Goal: Use online tool/utility

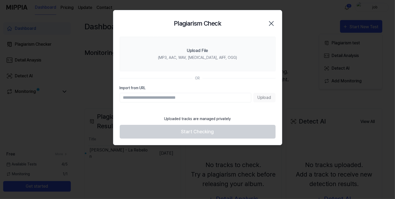
click at [138, 100] on input "Import from URL" at bounding box center [186, 98] width 132 height 10
paste input "**********"
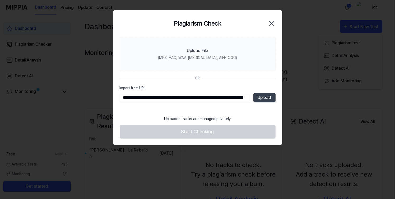
scroll to position [0, 41]
type input "**********"
click at [266, 95] on button "Upload" at bounding box center [264, 98] width 22 height 10
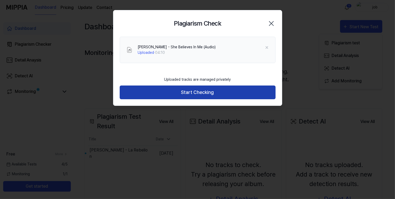
click at [200, 92] on button "Start Checking" at bounding box center [198, 93] width 156 height 14
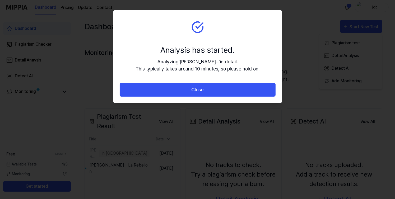
click at [200, 92] on button "Close" at bounding box center [198, 90] width 156 height 14
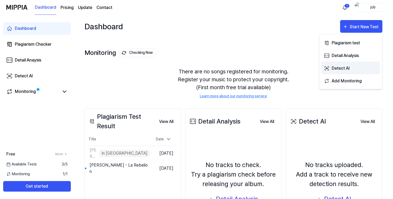
click at [338, 65] on div "Detect AI" at bounding box center [354, 68] width 46 height 7
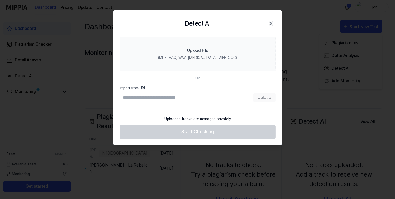
click at [208, 97] on input "Import from URL" at bounding box center [186, 98] width 132 height 10
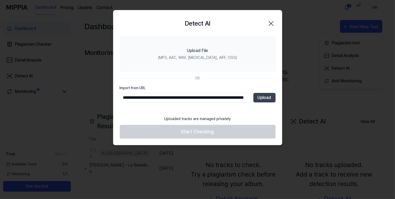
scroll to position [0, 41]
type input "**********"
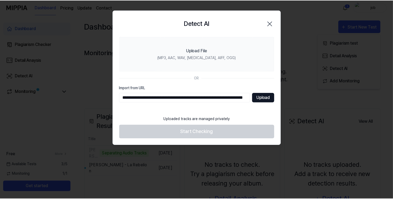
scroll to position [0, 0]
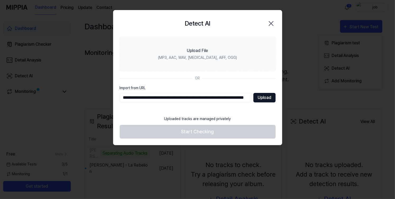
click at [262, 93] on button "Upload" at bounding box center [264, 98] width 22 height 10
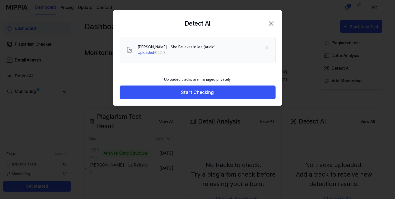
click at [271, 24] on icon "button" at bounding box center [271, 23] width 4 height 4
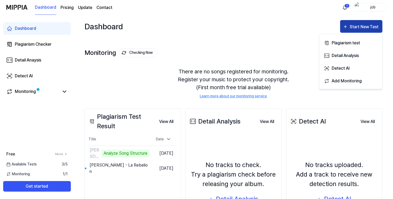
click at [359, 26] on div "Start New Test" at bounding box center [364, 27] width 30 height 7
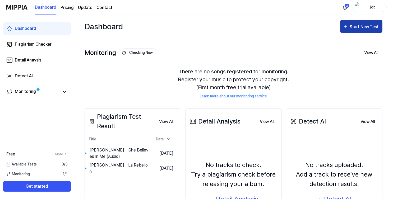
click at [358, 24] on div "Start New Test" at bounding box center [364, 27] width 30 height 7
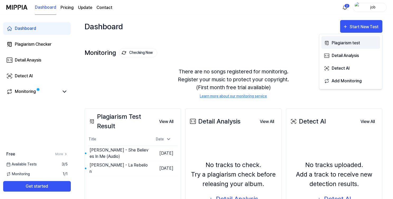
click at [333, 43] on div "Plagiarism test" at bounding box center [354, 43] width 46 height 7
click at [342, 41] on div "Plagiarism test" at bounding box center [354, 43] width 46 height 7
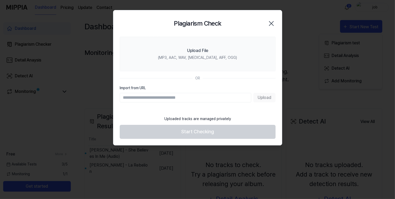
click at [150, 97] on input "Import from URL" at bounding box center [186, 98] width 132 height 10
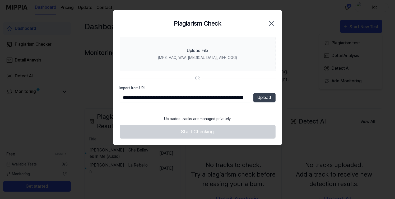
scroll to position [0, 41]
type input "**********"
click at [264, 95] on button "Upload" at bounding box center [264, 98] width 22 height 10
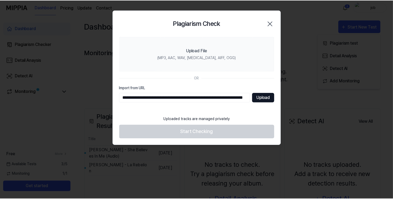
scroll to position [0, 0]
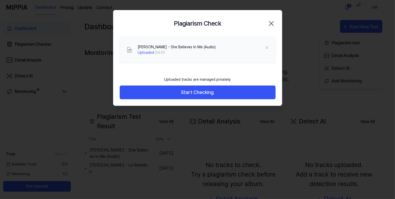
click at [271, 23] on icon "button" at bounding box center [271, 23] width 4 height 4
